Goal: Information Seeking & Learning: Learn about a topic

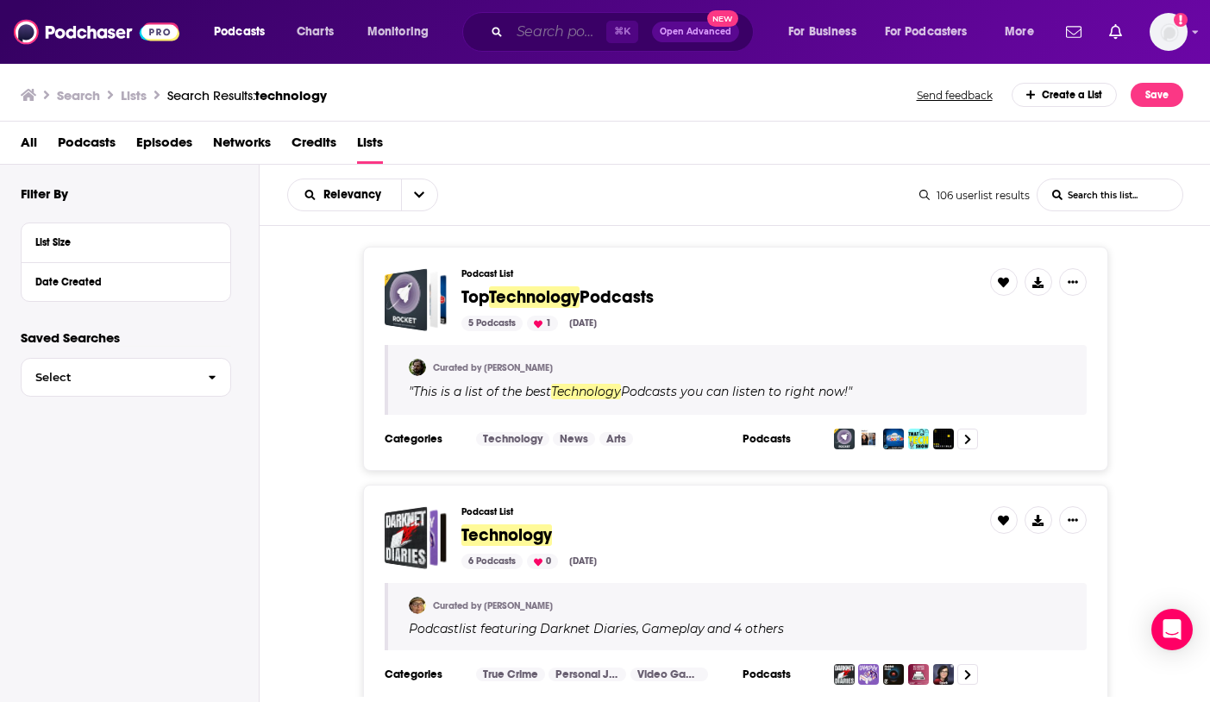
scroll to position [4548, 0]
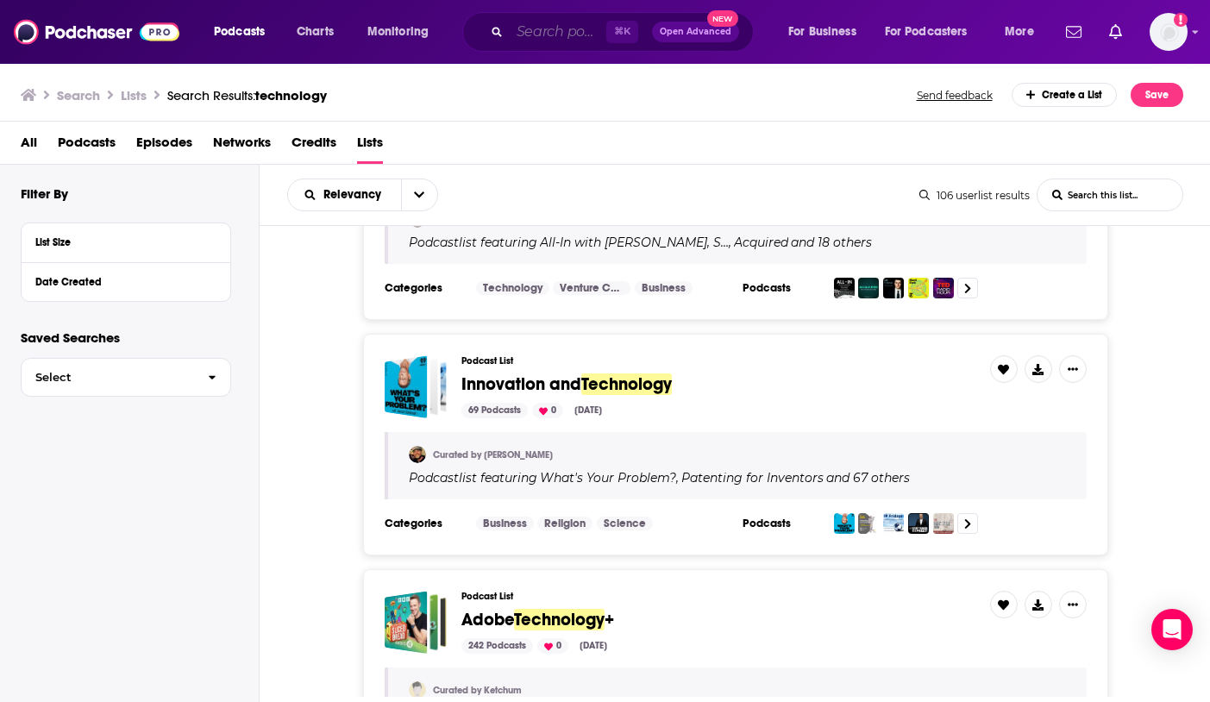
click at [538, 41] on input "Search podcasts, credits, & more..." at bounding box center [558, 32] width 97 height 28
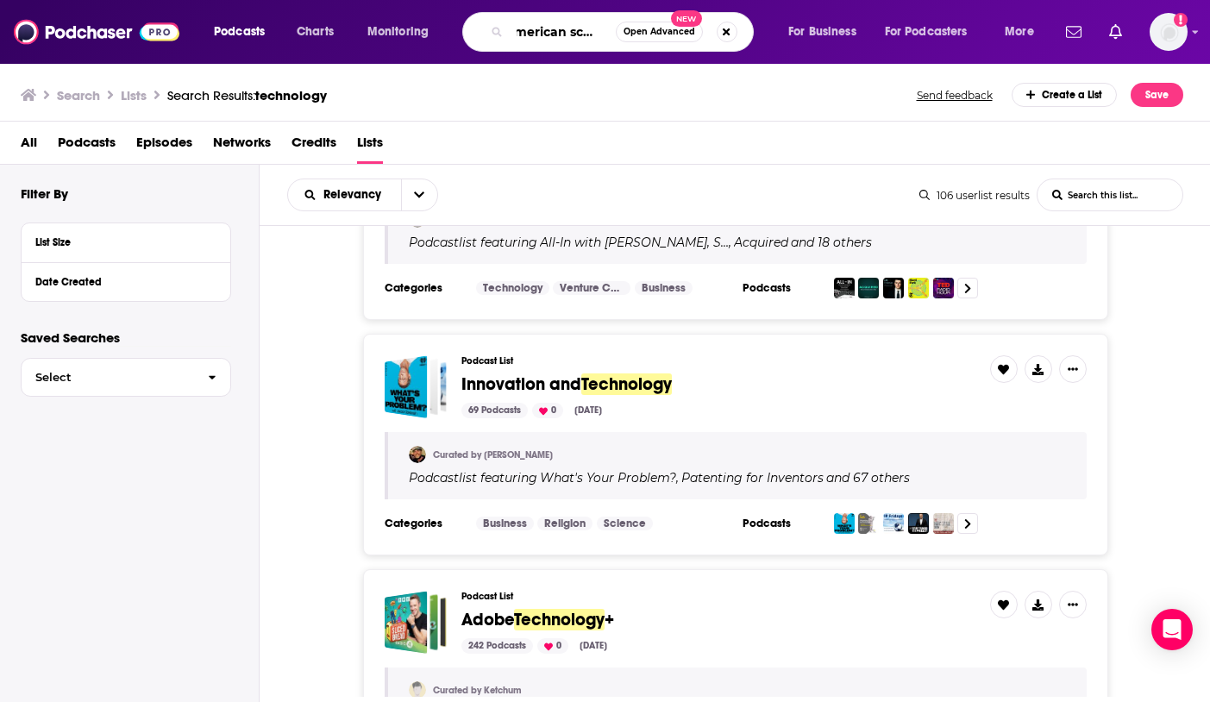
scroll to position [0, 22]
type input "american scandal"
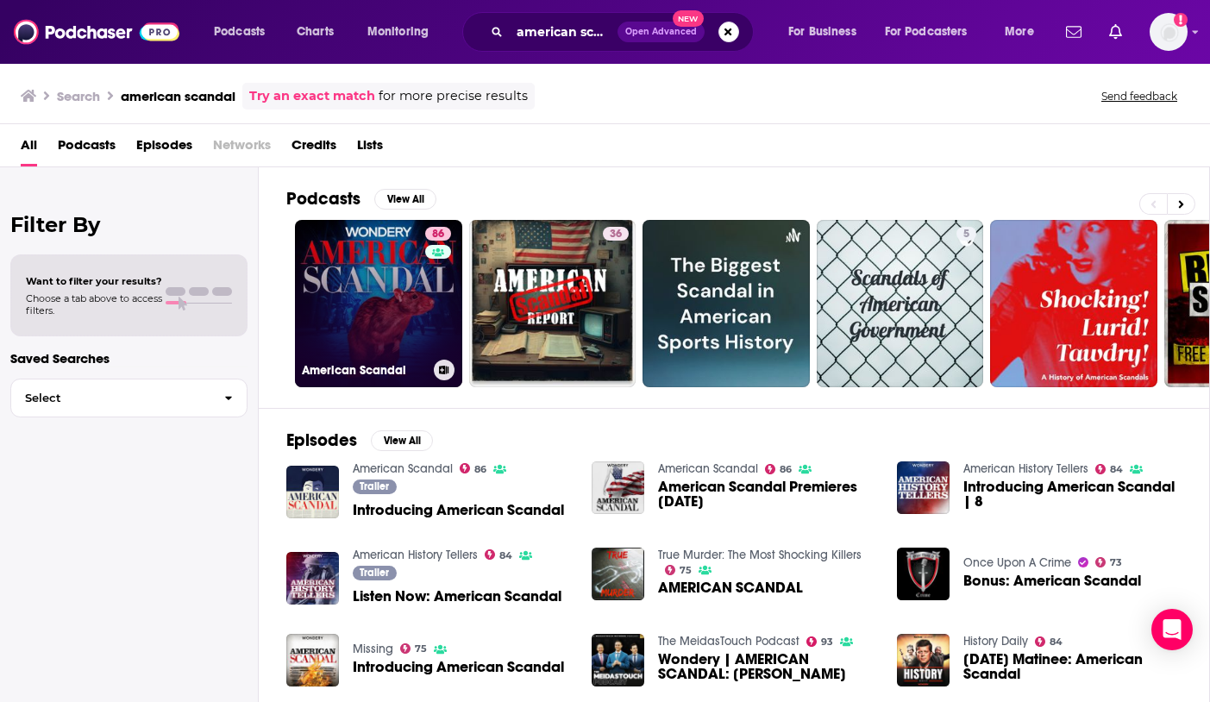
click at [417, 283] on link "86 American Scandal" at bounding box center [378, 303] width 167 height 167
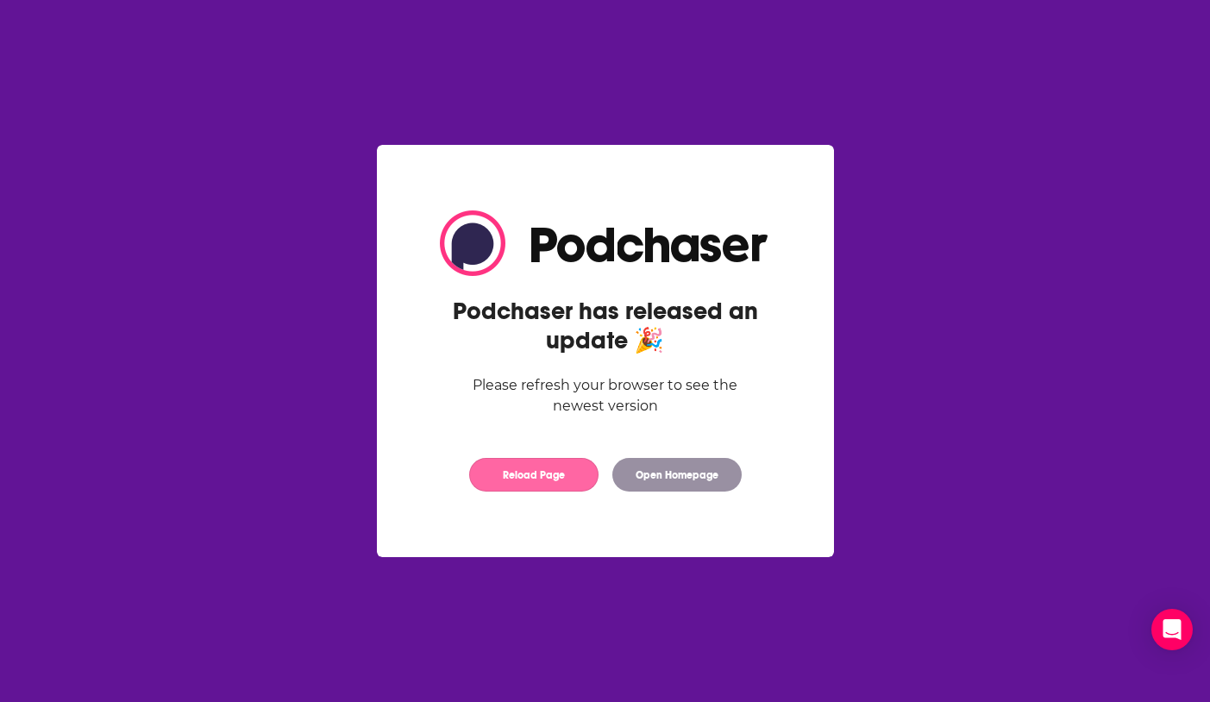
click at [523, 477] on button "Reload Page" at bounding box center [533, 475] width 129 height 34
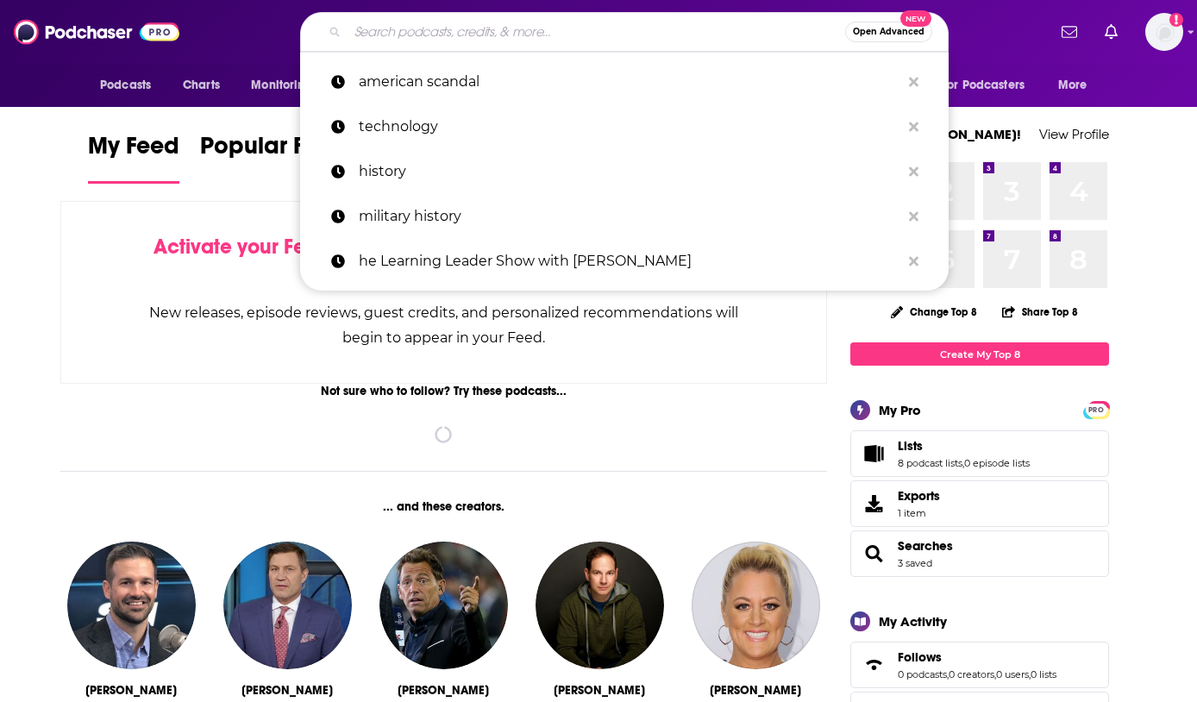
click at [529, 30] on input "Search podcasts, credits, & more..." at bounding box center [596, 32] width 498 height 28
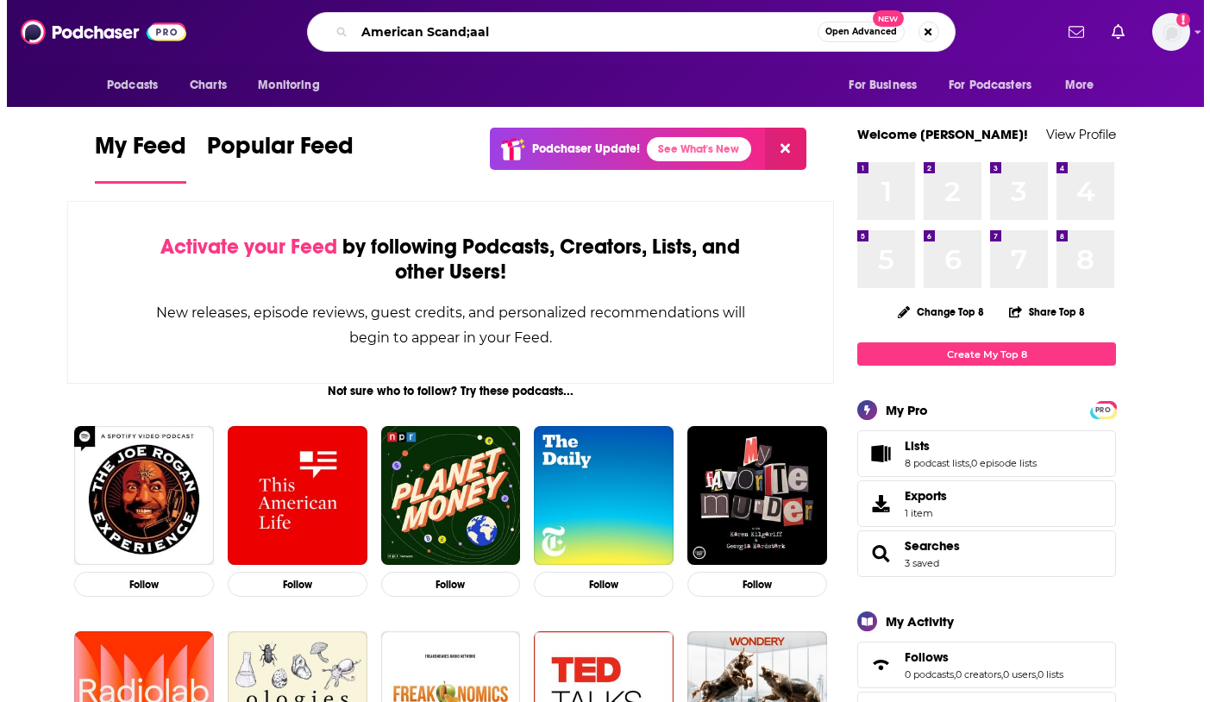
scroll to position [0, 48]
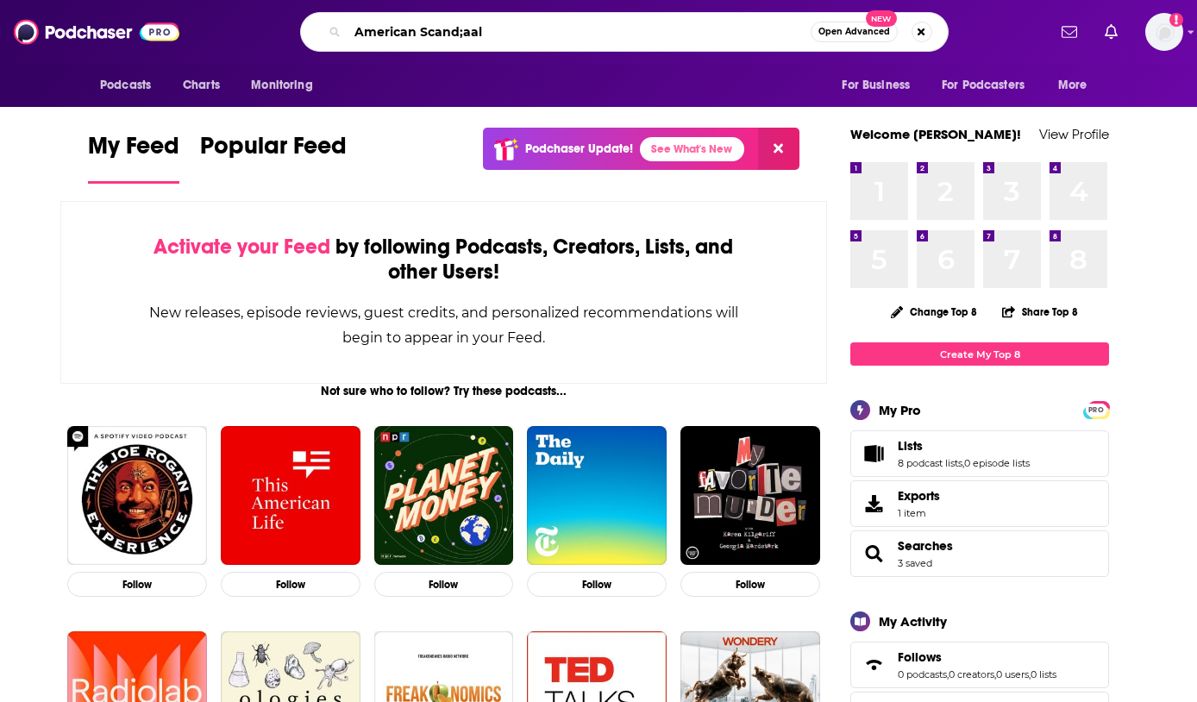
type input "American Scand;aal"
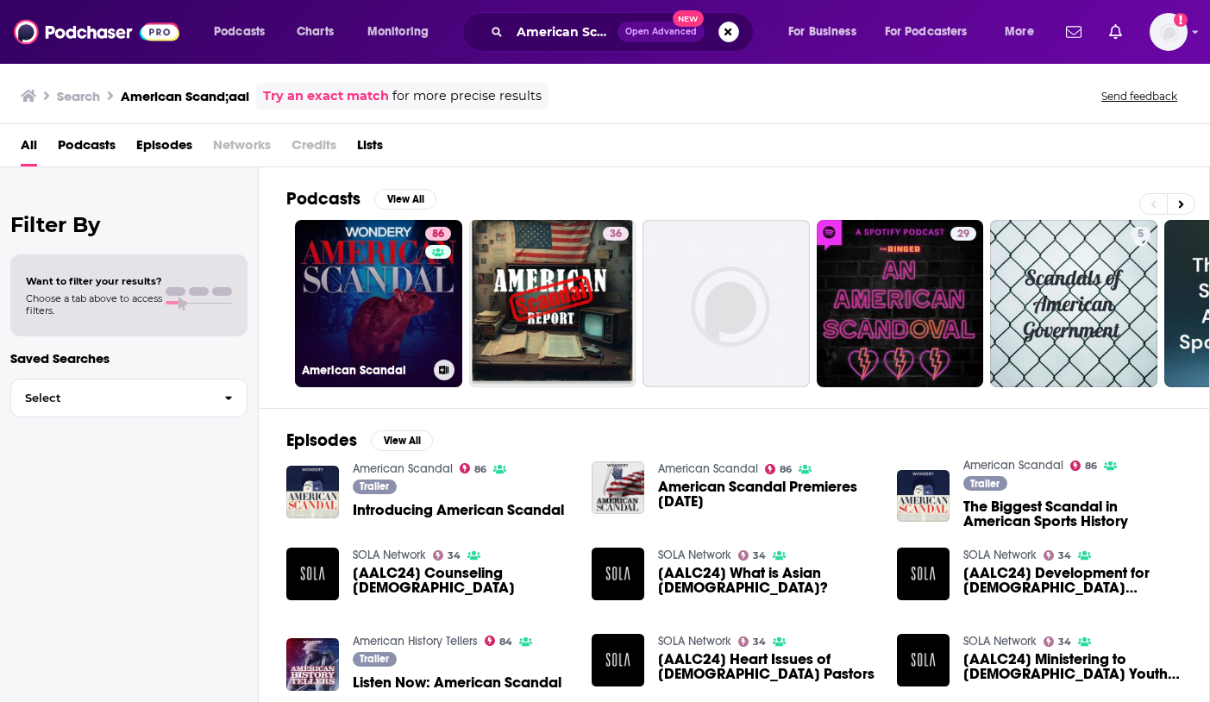
click at [350, 282] on link "86 American Scandal" at bounding box center [378, 303] width 167 height 167
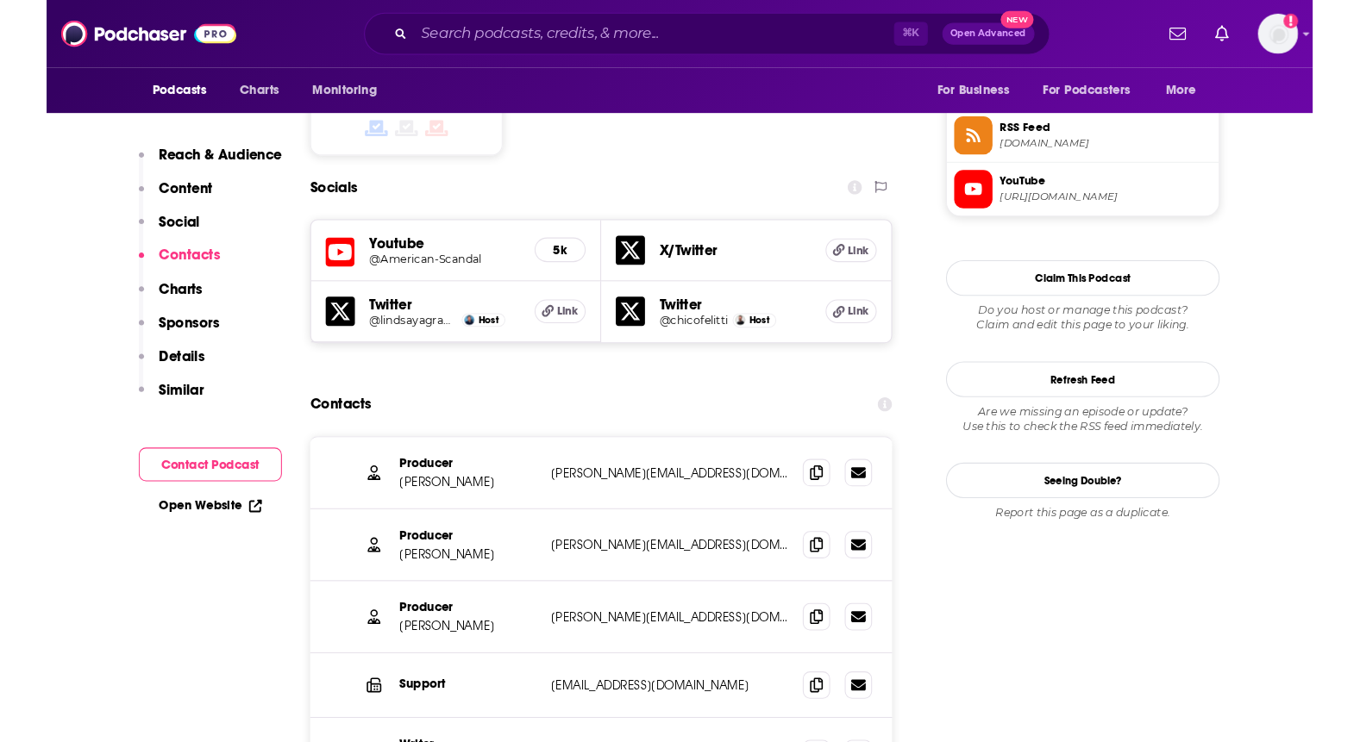
scroll to position [1315, 0]
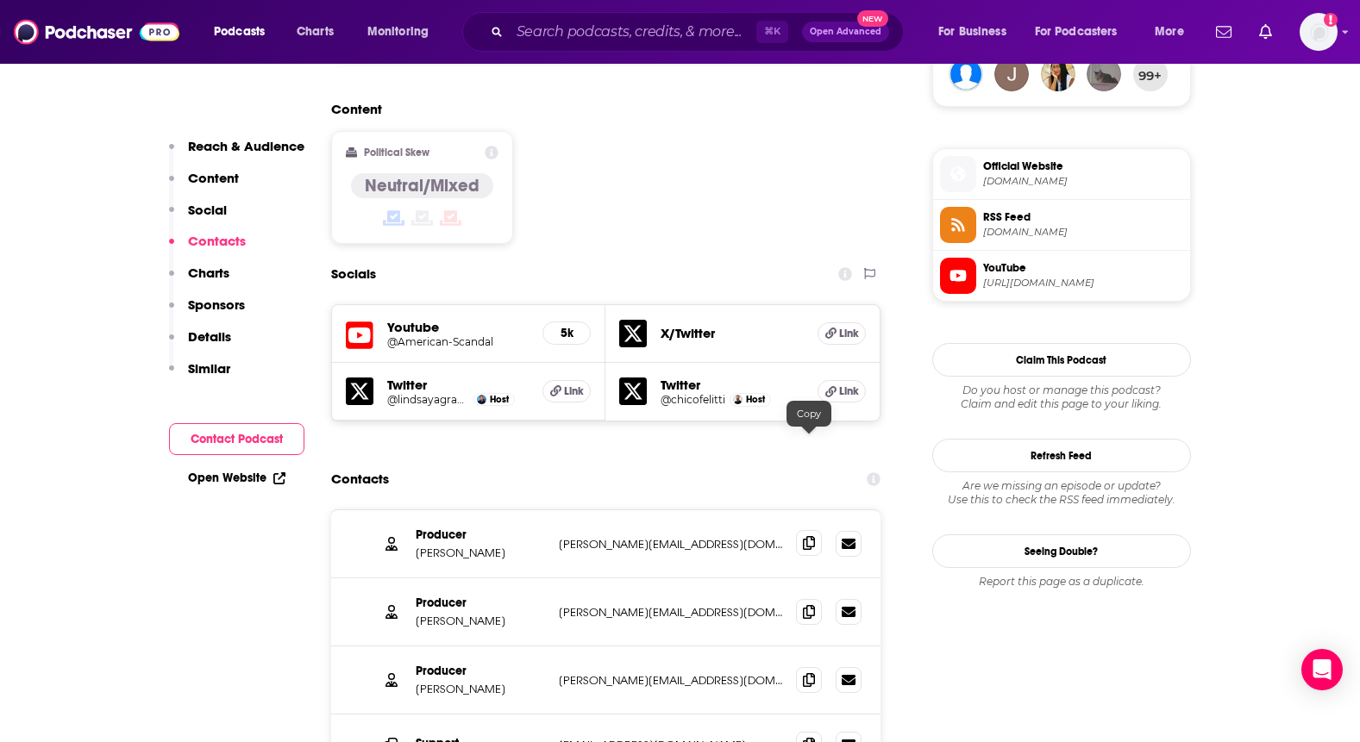
click at [806, 536] on icon at bounding box center [809, 543] width 12 height 14
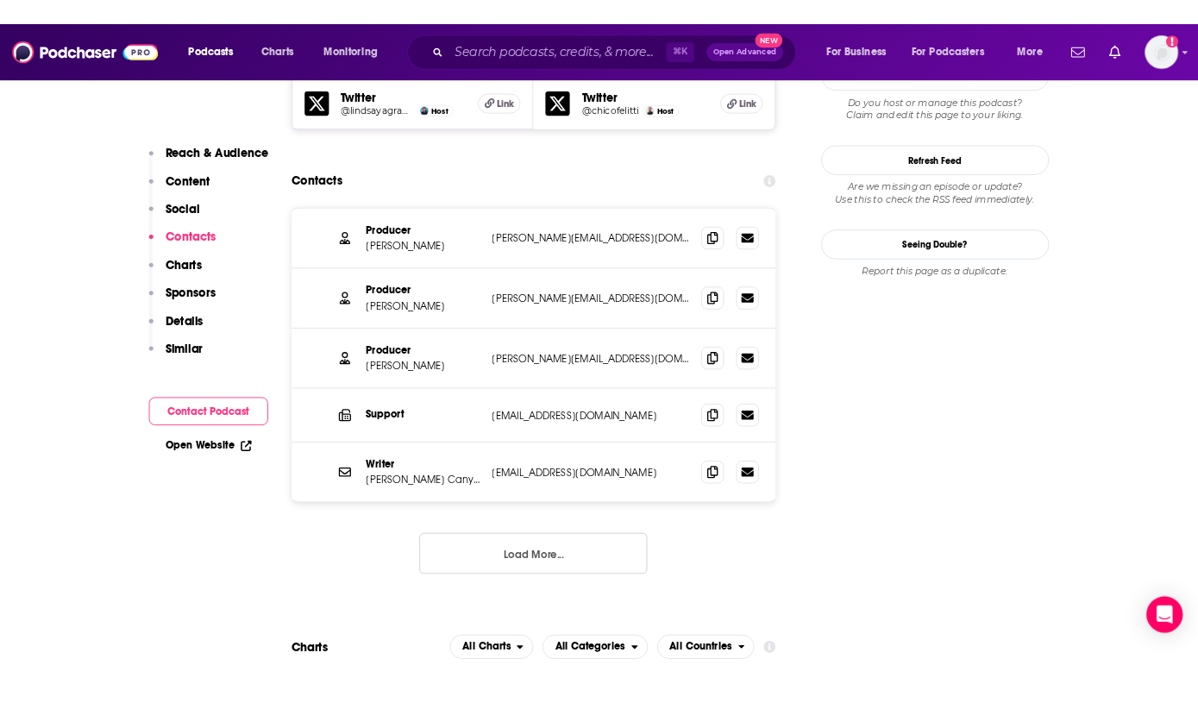
scroll to position [1537, 0]
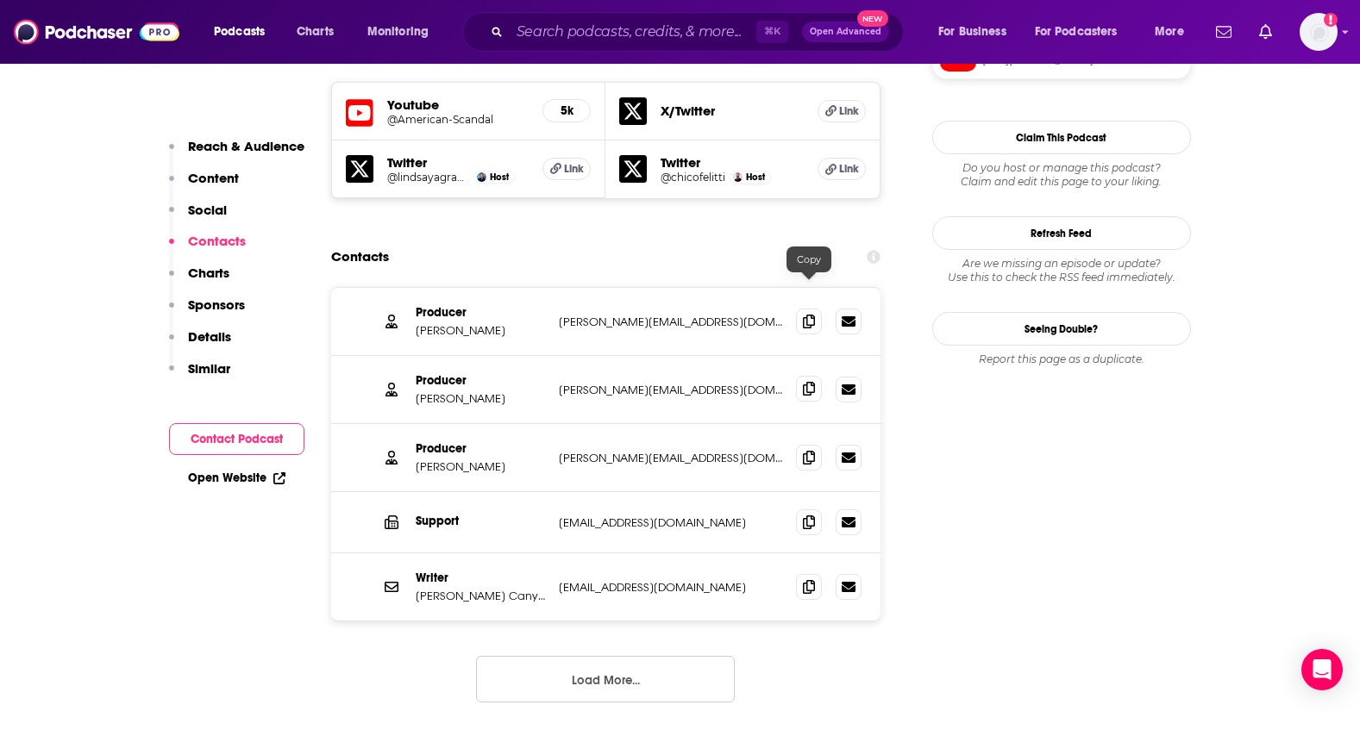
click at [811, 382] on icon at bounding box center [809, 389] width 12 height 14
click at [444, 391] on p "Hernan Lopez" at bounding box center [480, 398] width 129 height 15
click at [807, 450] on icon at bounding box center [809, 457] width 12 height 14
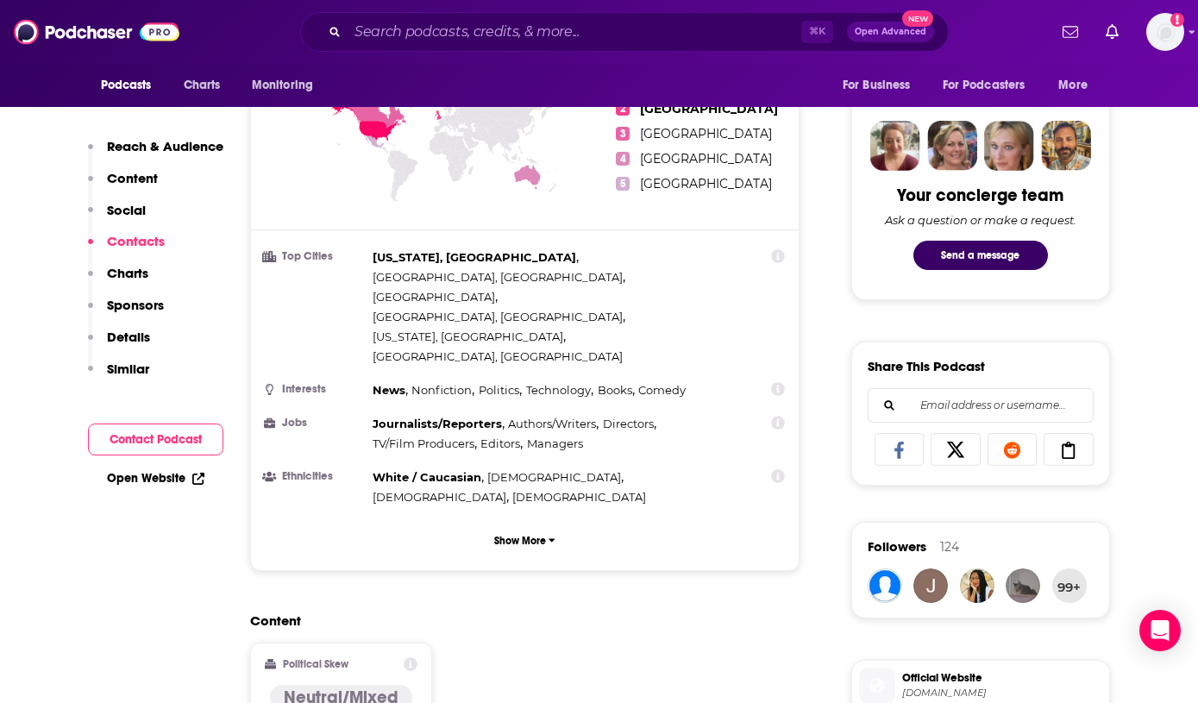
scroll to position [86, 0]
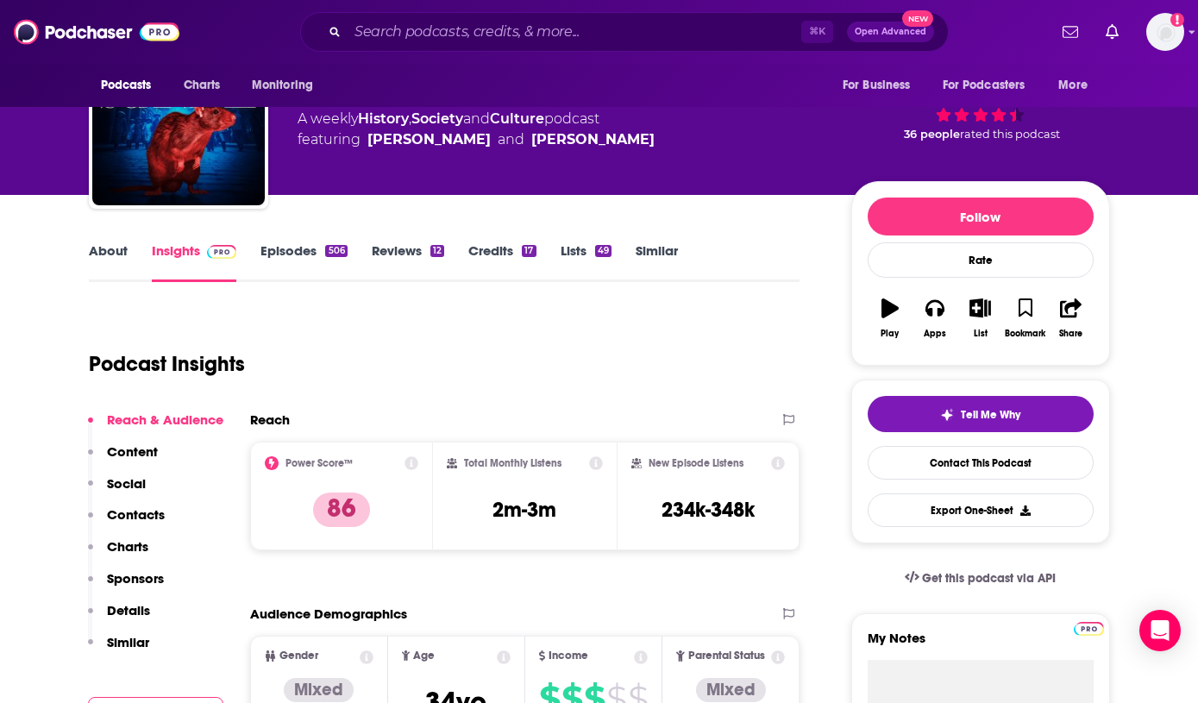
click at [105, 250] on link "About" at bounding box center [108, 262] width 39 height 40
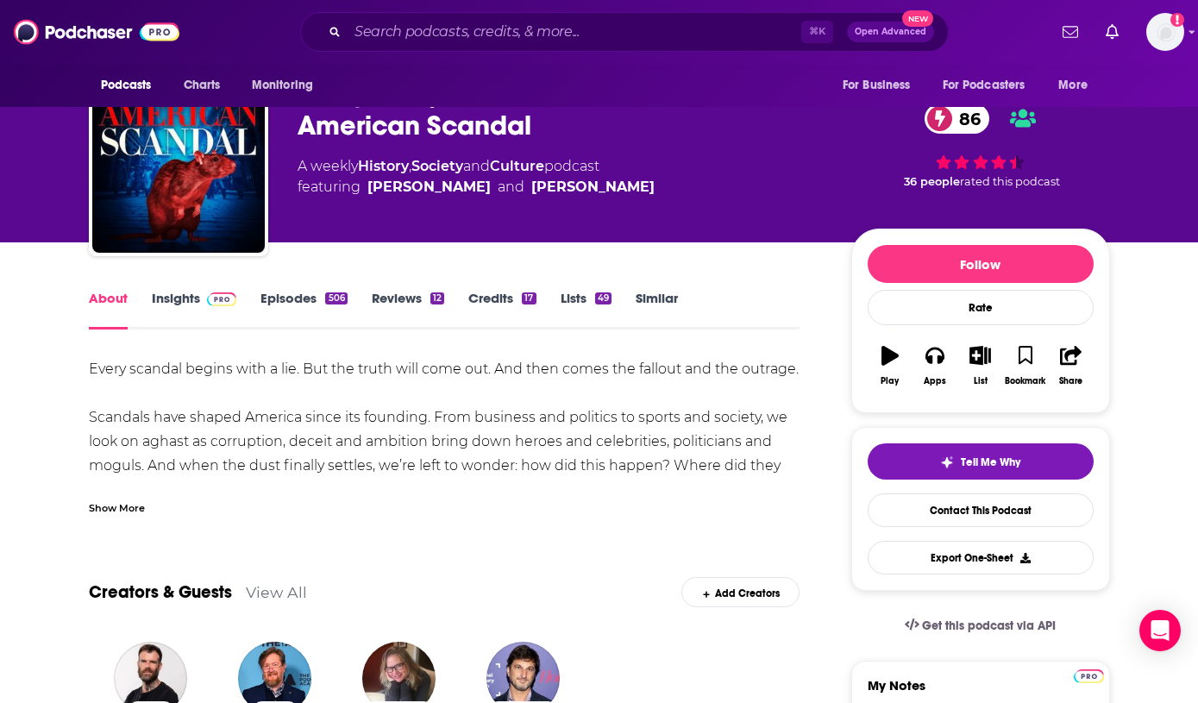
scroll to position [43, 0]
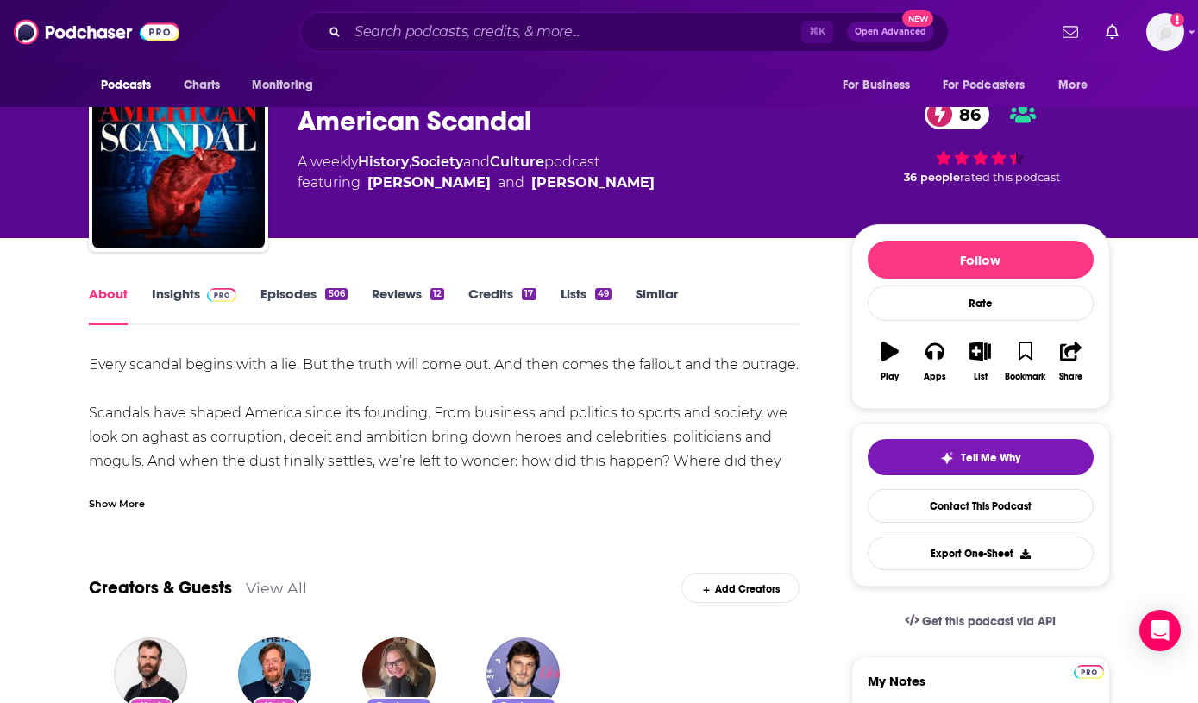
click at [95, 505] on div "Show More" at bounding box center [117, 502] width 56 height 16
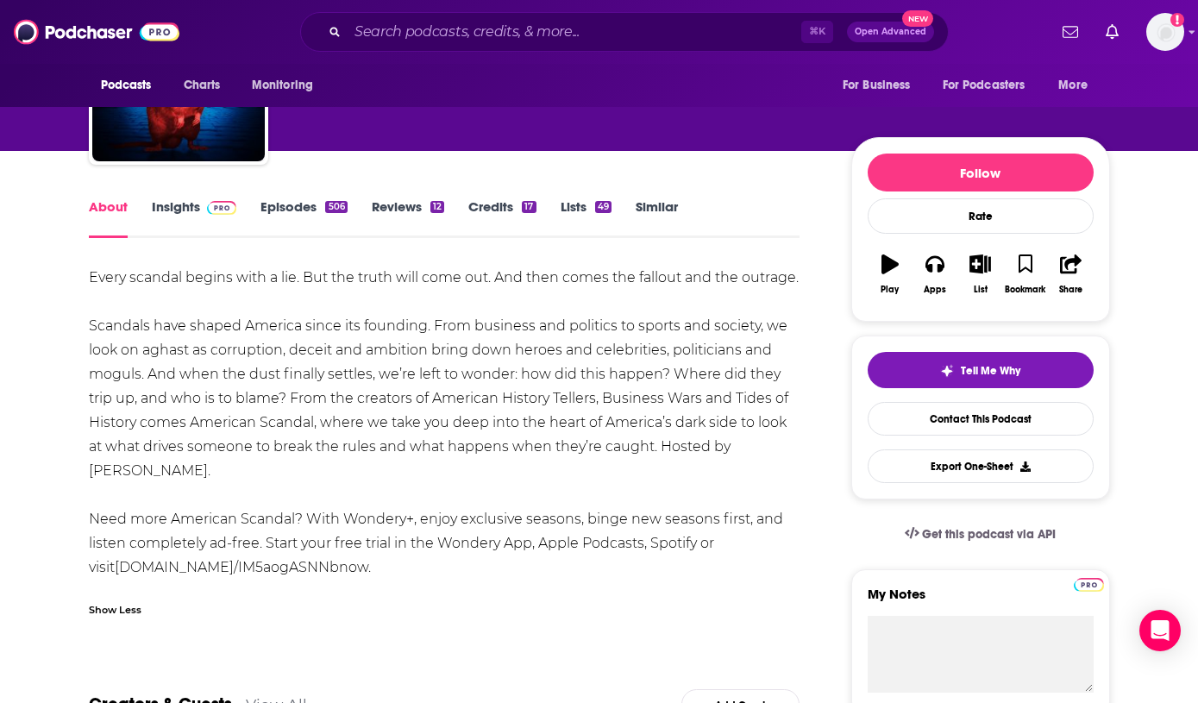
scroll to position [53, 0]
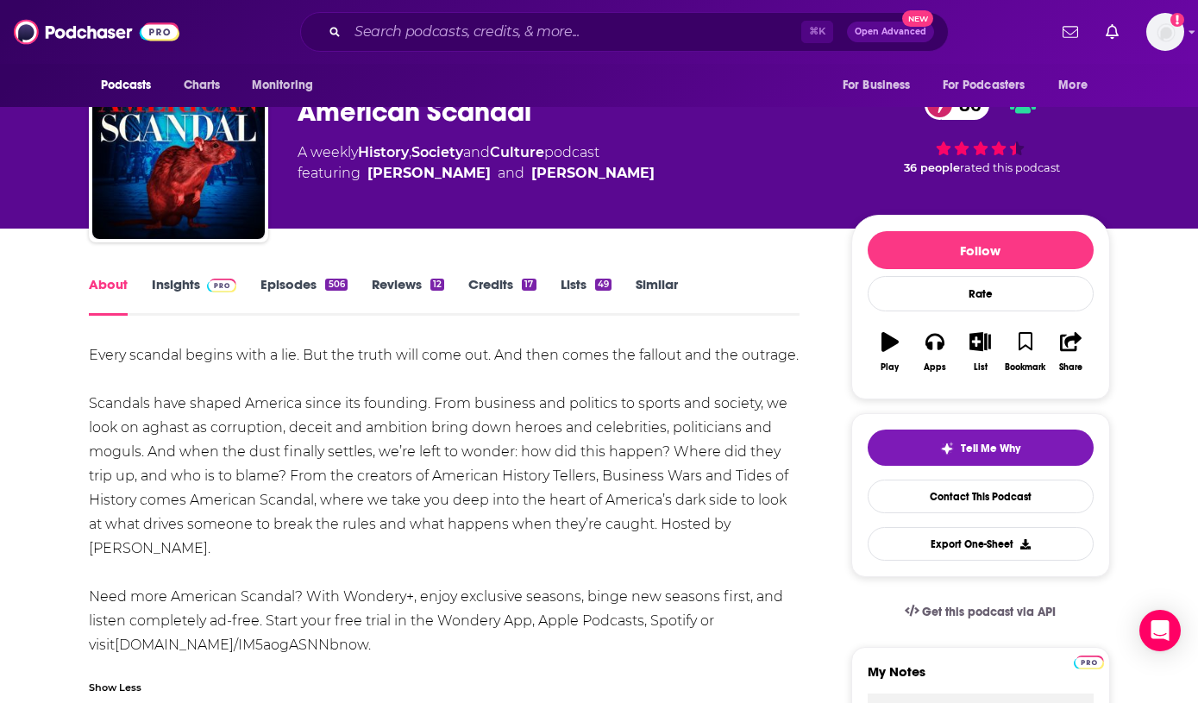
click at [285, 280] on link "Episodes 506" at bounding box center [303, 296] width 86 height 40
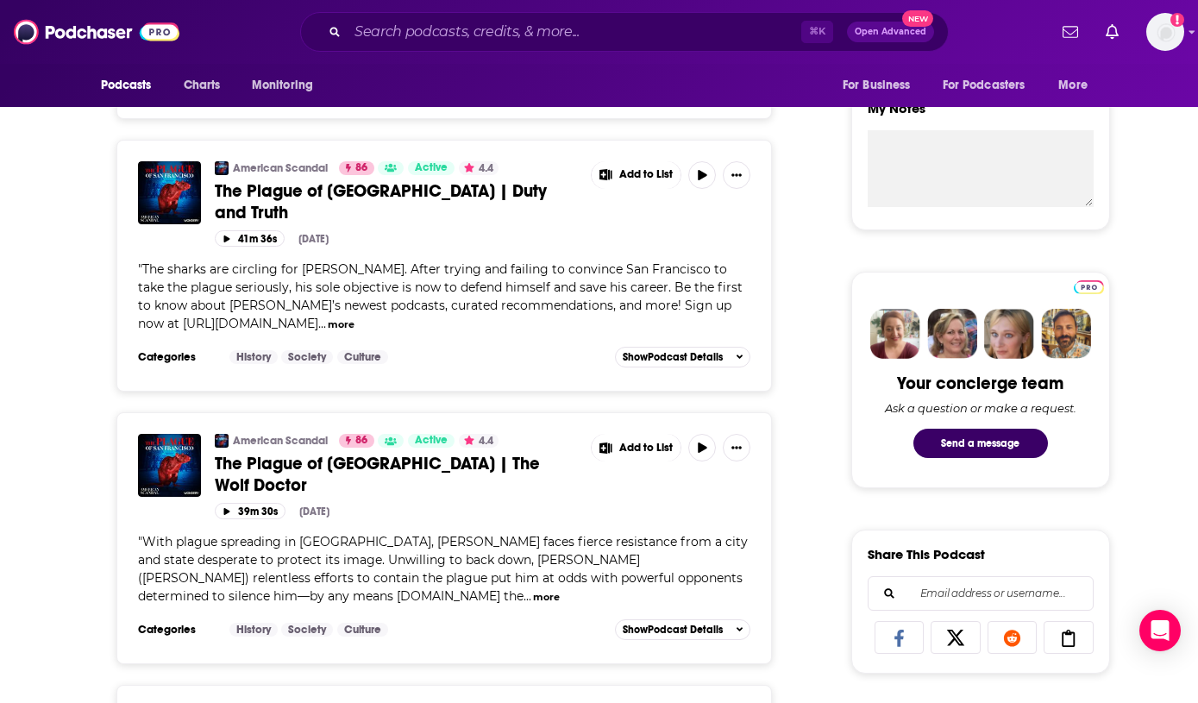
scroll to position [383, 0]
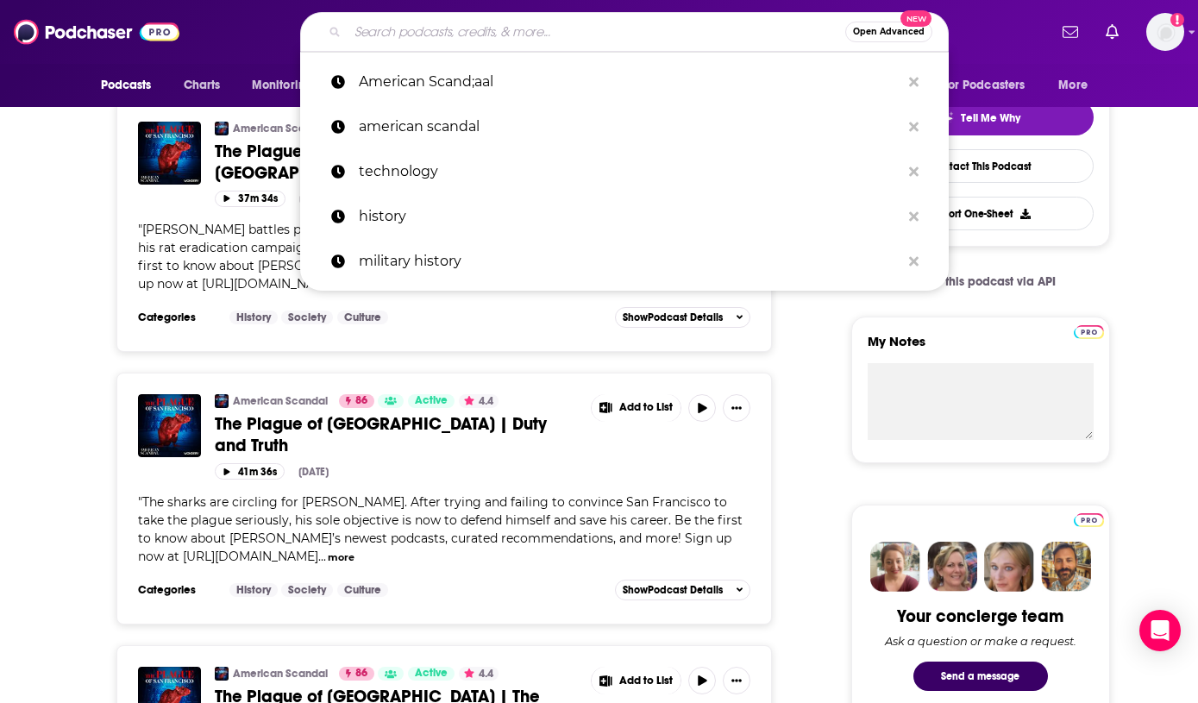
click at [539, 31] on input "Search podcasts, credits, & more..." at bounding box center [596, 32] width 498 height 28
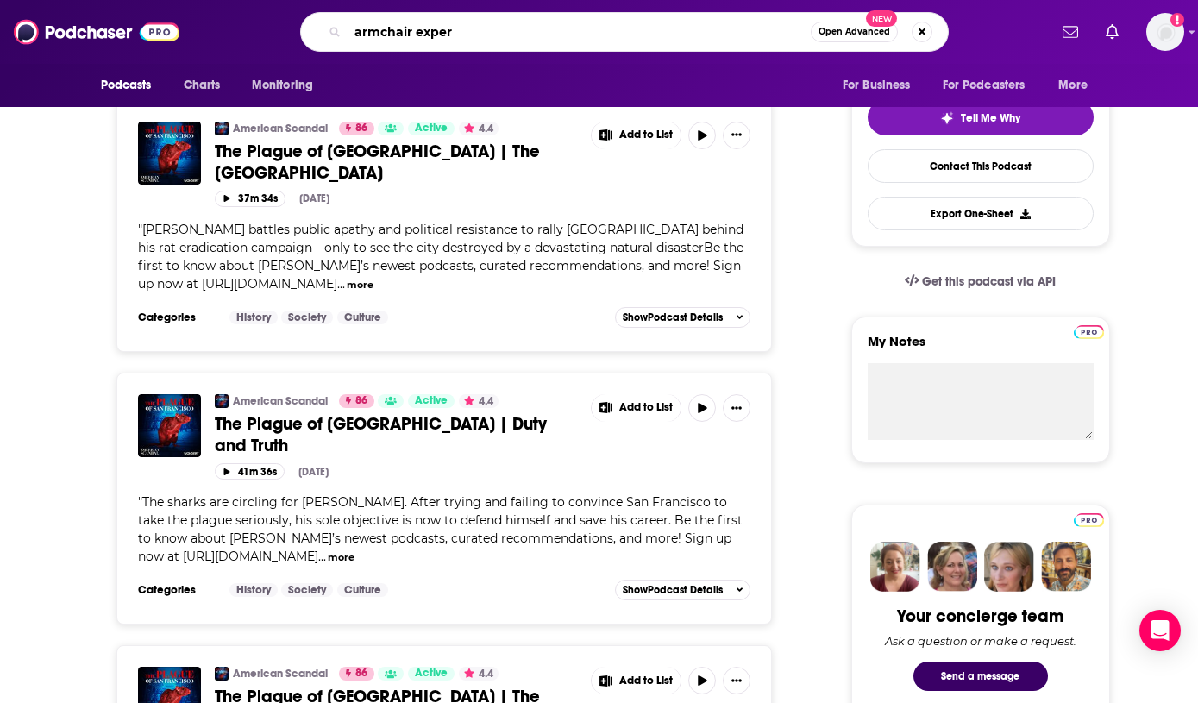
type input "armchair expert"
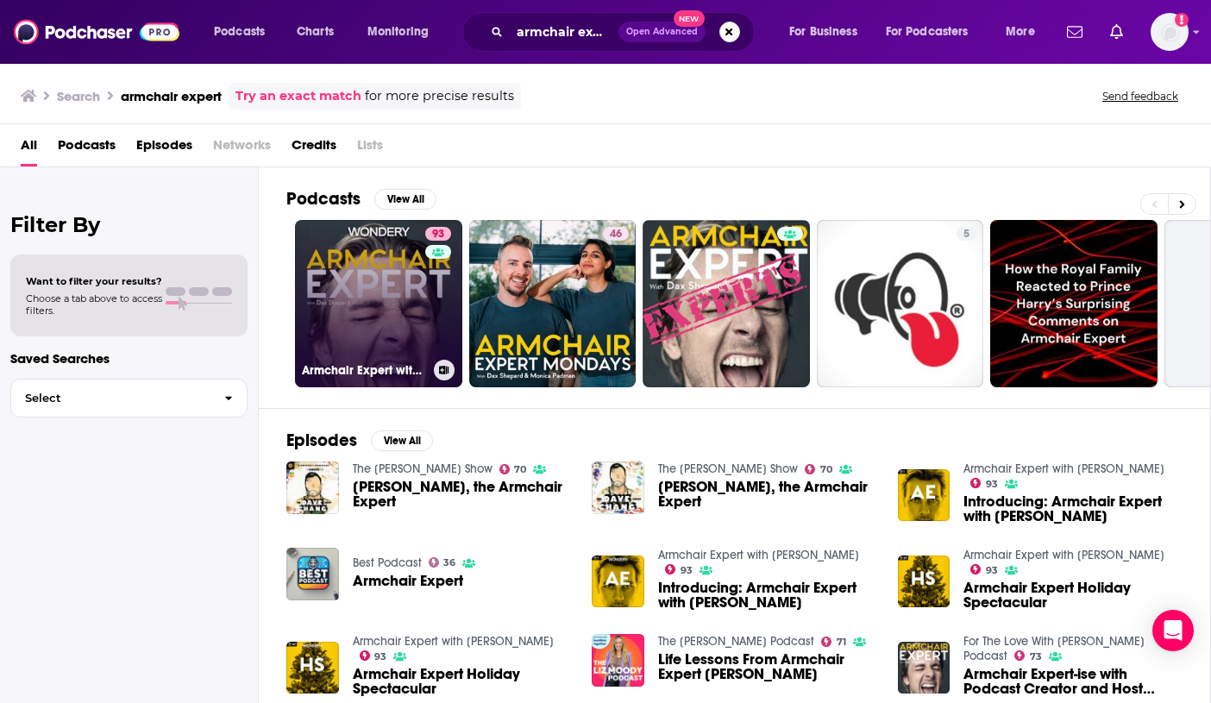
click at [396, 253] on link "93 Armchair Expert with Dax Shepard" at bounding box center [378, 303] width 167 height 167
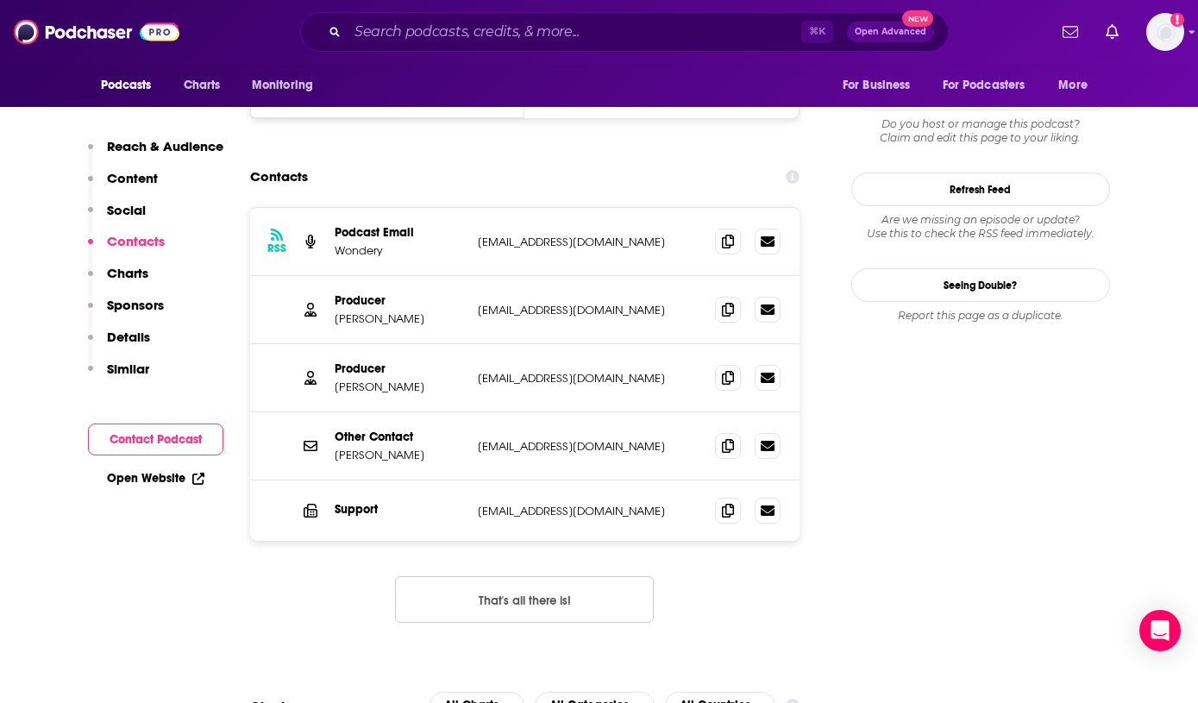
scroll to position [1737, 0]
